Goal: Information Seeking & Learning: Learn about a topic

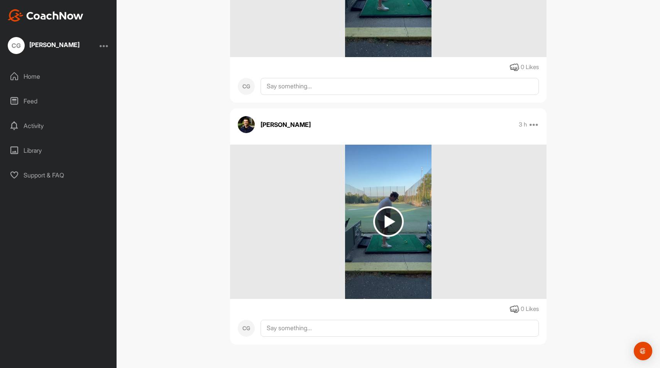
scroll to position [898, 0]
click at [387, 213] on img at bounding box center [388, 221] width 30 height 30
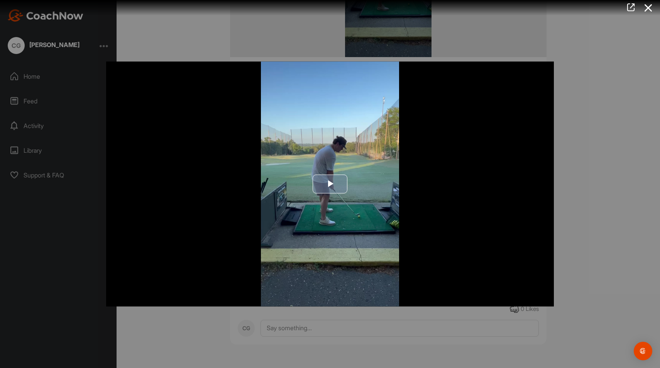
click at [330, 184] on span "Video Player" at bounding box center [330, 184] width 0 height 0
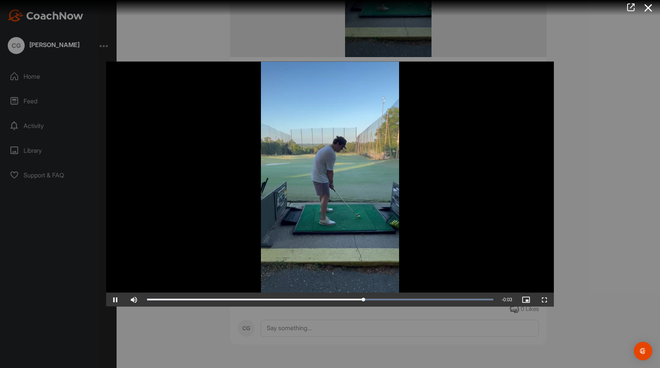
click at [114, 300] on span "Video Player" at bounding box center [115, 300] width 19 height 0
click at [648, 9] on icon at bounding box center [648, 8] width 18 height 14
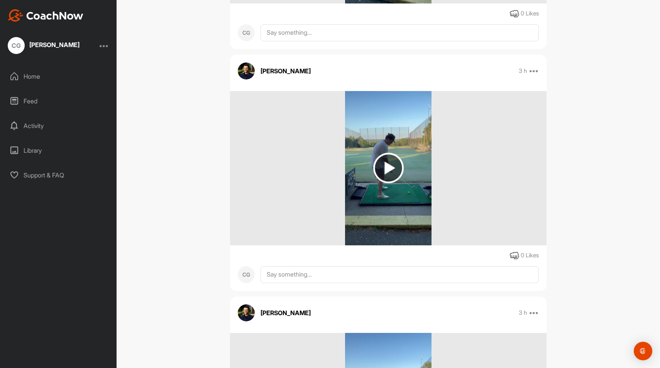
scroll to position [709, 0]
click at [388, 166] on img at bounding box center [388, 168] width 30 height 30
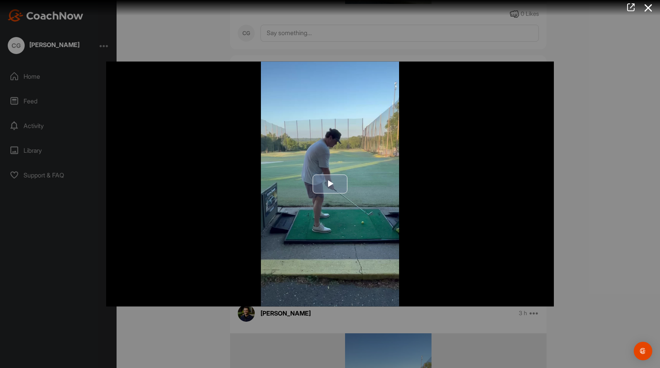
click at [330, 184] on span "Video Player" at bounding box center [330, 184] width 0 height 0
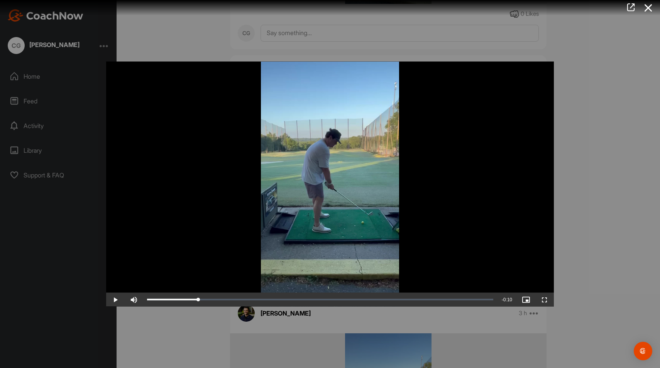
drag, startPoint x: 394, startPoint y: 306, endPoint x: 195, endPoint y: 300, distance: 199.1
click at [115, 300] on span "Video Player" at bounding box center [115, 300] width 19 height 0
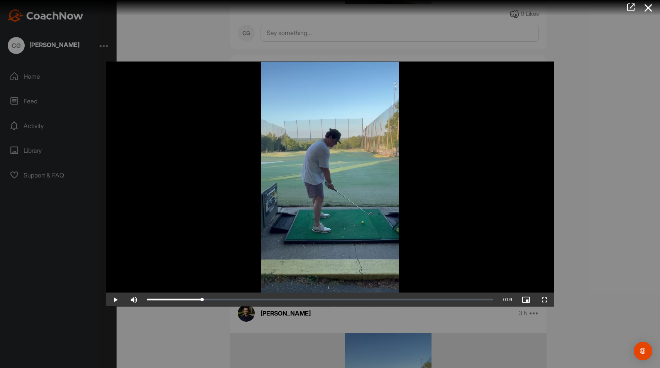
click at [115, 300] on span "Video Player" at bounding box center [115, 300] width 19 height 0
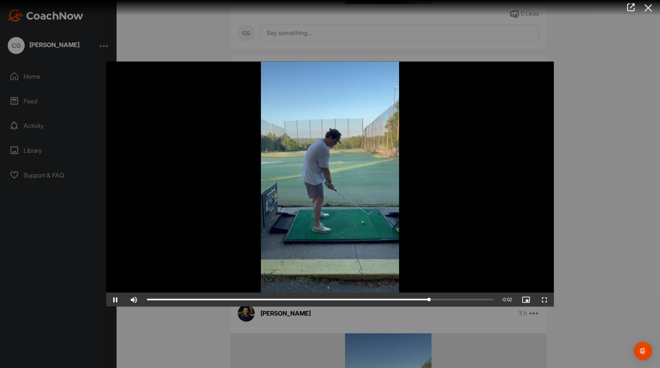
click at [649, 9] on icon at bounding box center [648, 8] width 18 height 14
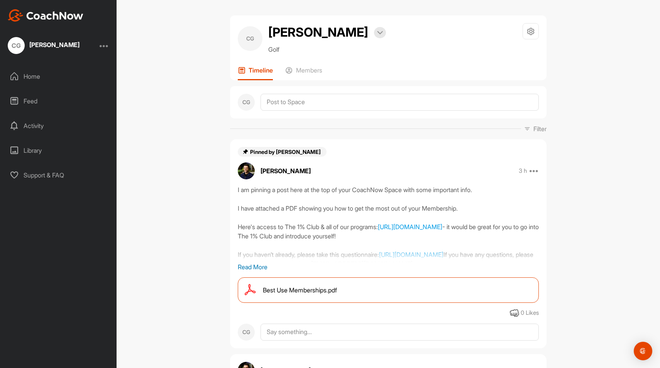
scroll to position [0, 0]
click at [253, 267] on p "Read More" at bounding box center [388, 266] width 301 height 9
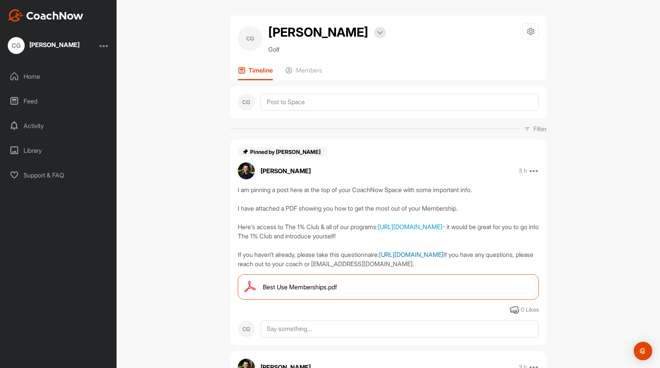
click at [415, 251] on link "[URL][DOMAIN_NAME]" at bounding box center [411, 255] width 64 height 8
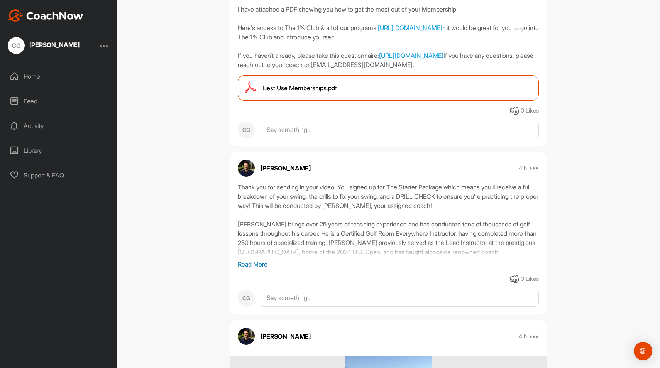
scroll to position [63, 0]
